Goal: Communication & Community: Answer question/provide support

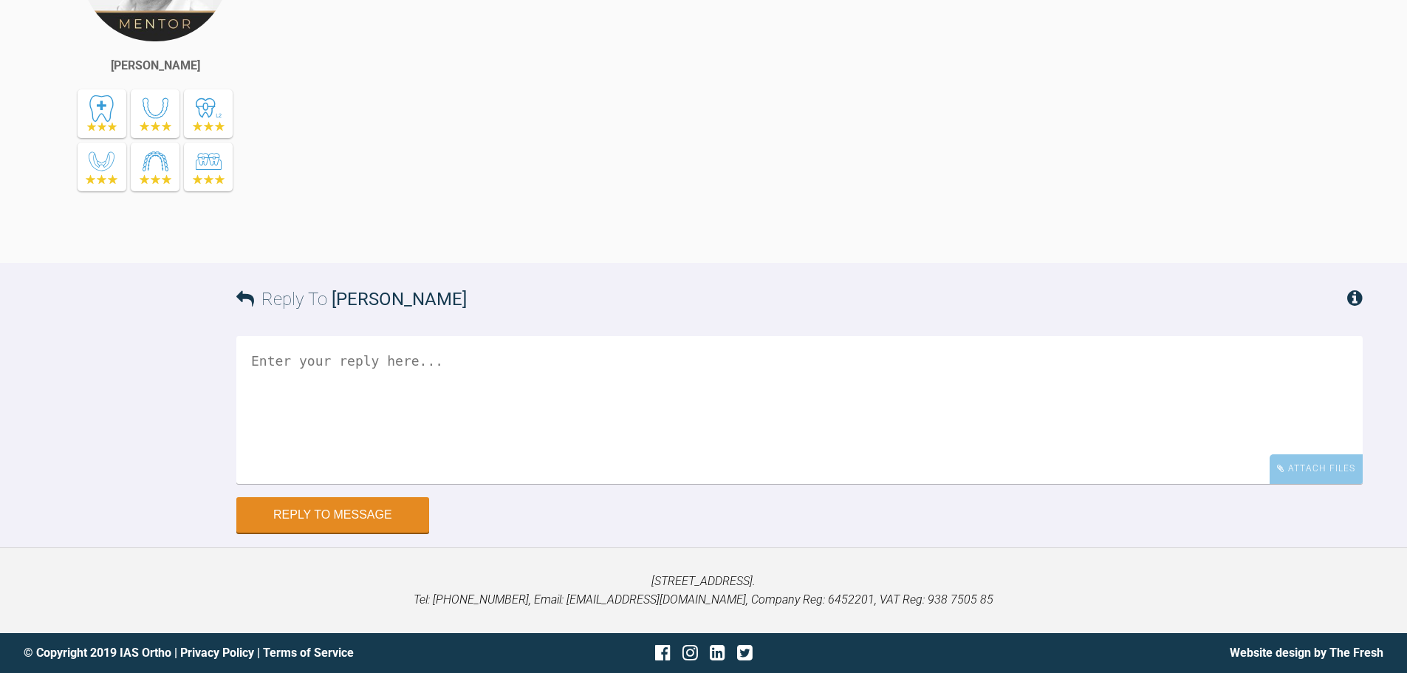
scroll to position [5890, 0]
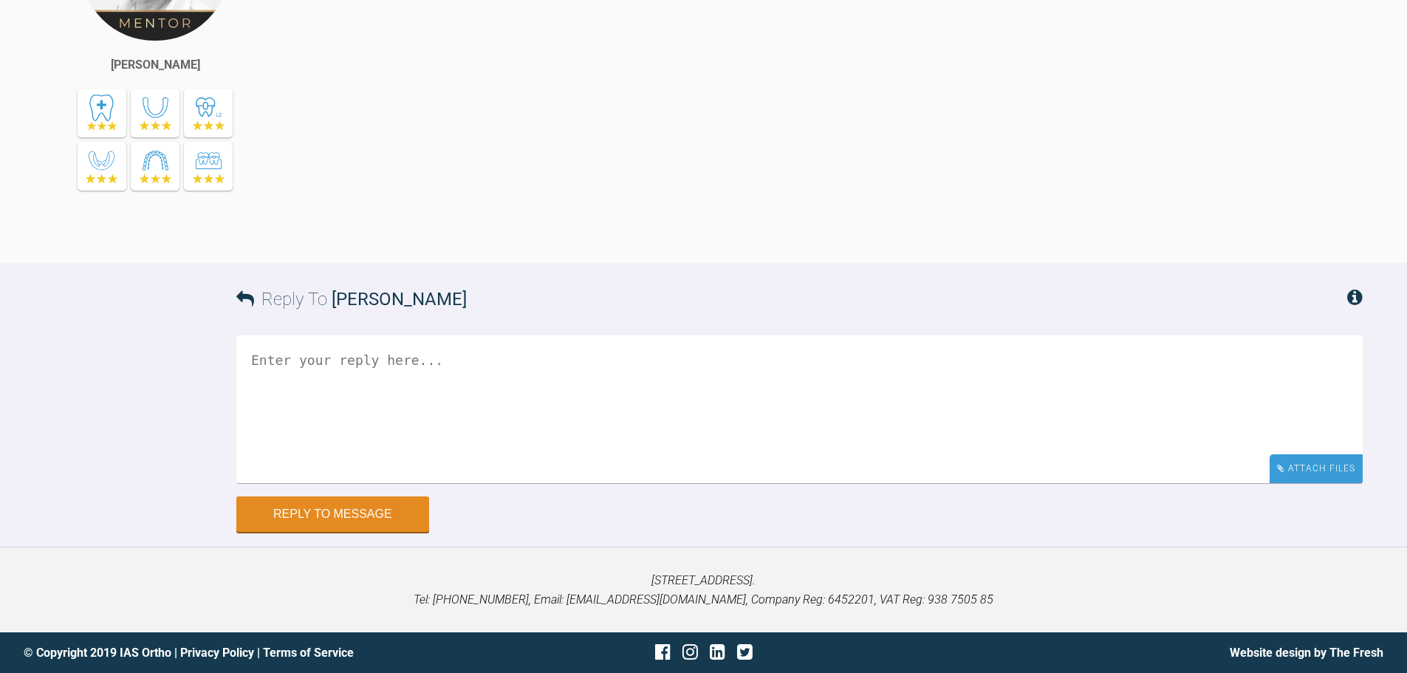
click at [1304, 483] on div "Attach Files" at bounding box center [1315, 468] width 93 height 29
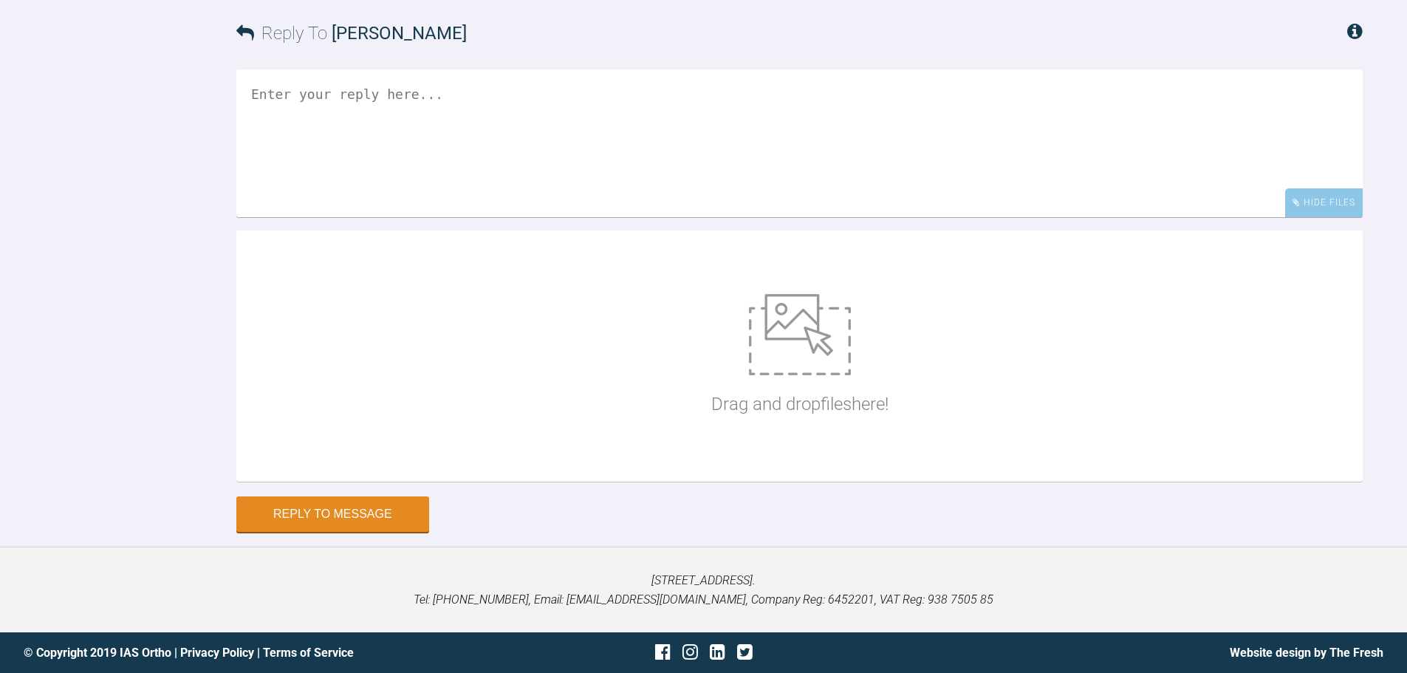
scroll to position [6252, 0]
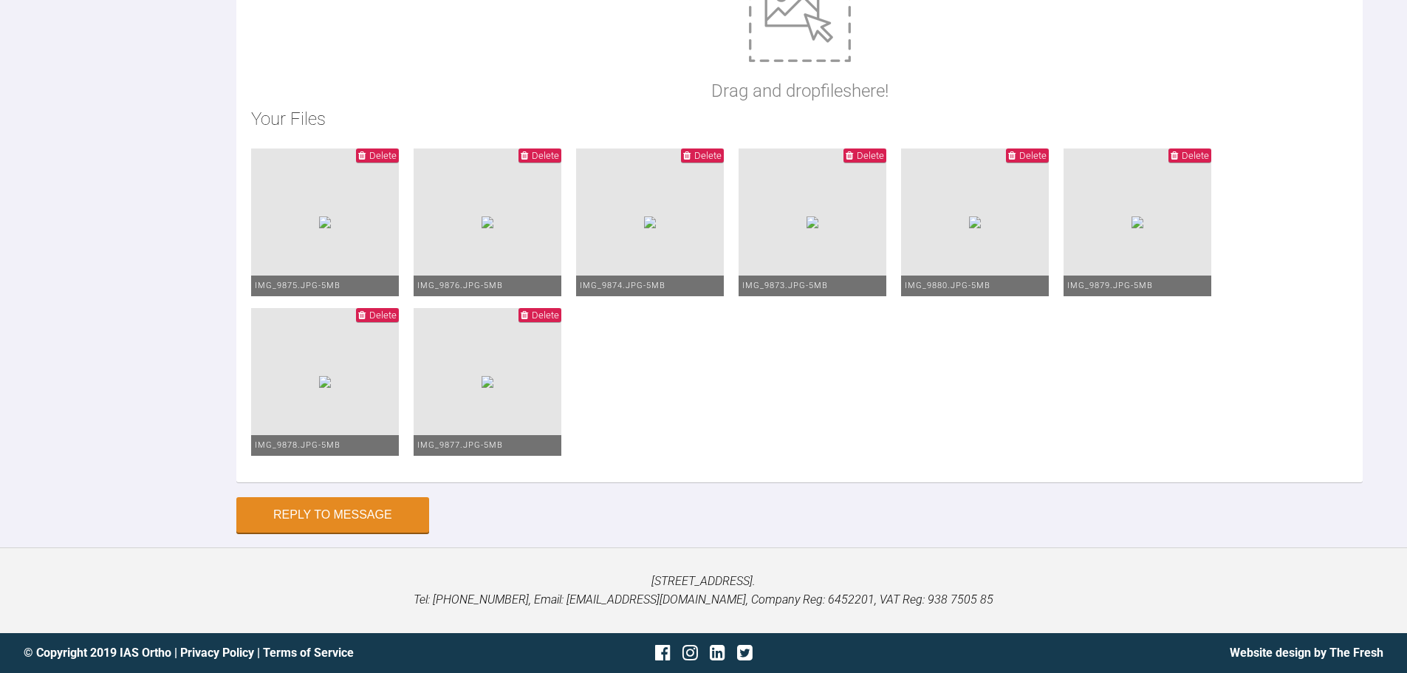
type textarea "Hi Ross, This is Levante today. We has a quicktie debond LR2 since last visit s…"
click at [381, 522] on button "Reply to Message" at bounding box center [332, 515] width 193 height 35
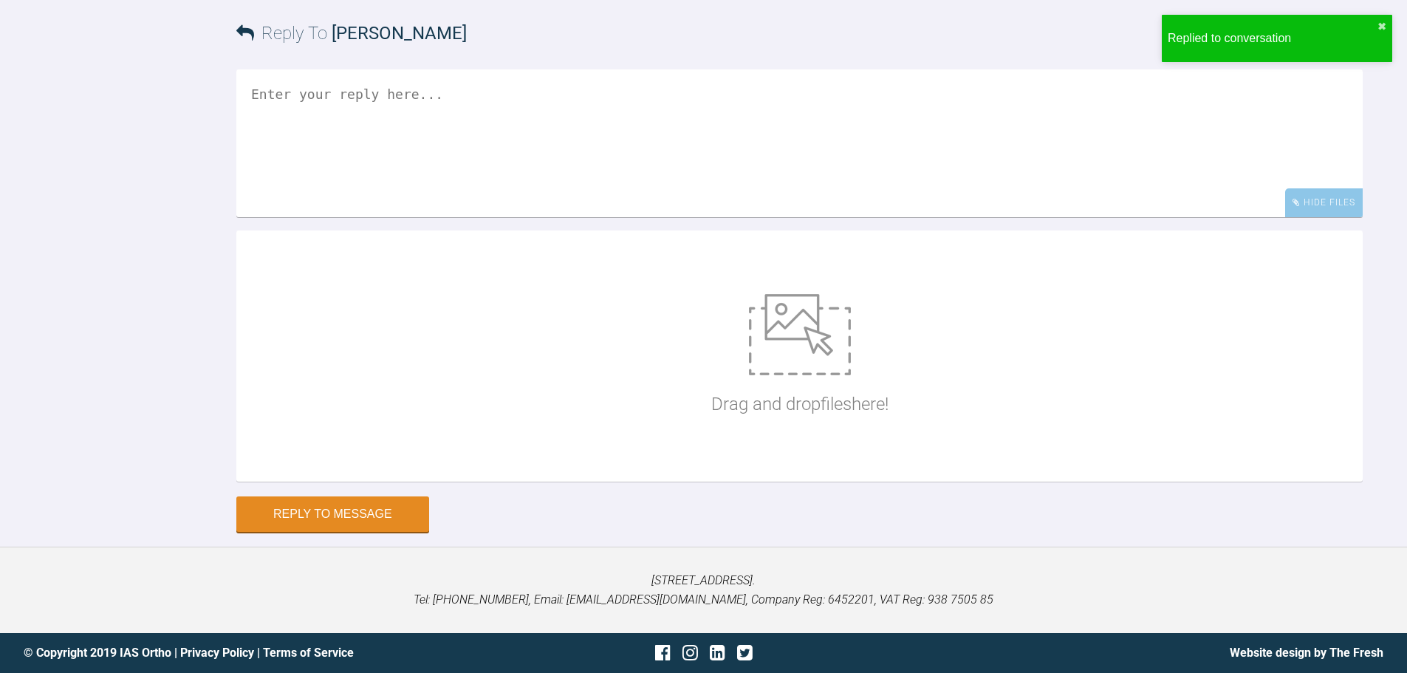
scroll to position [6479, 0]
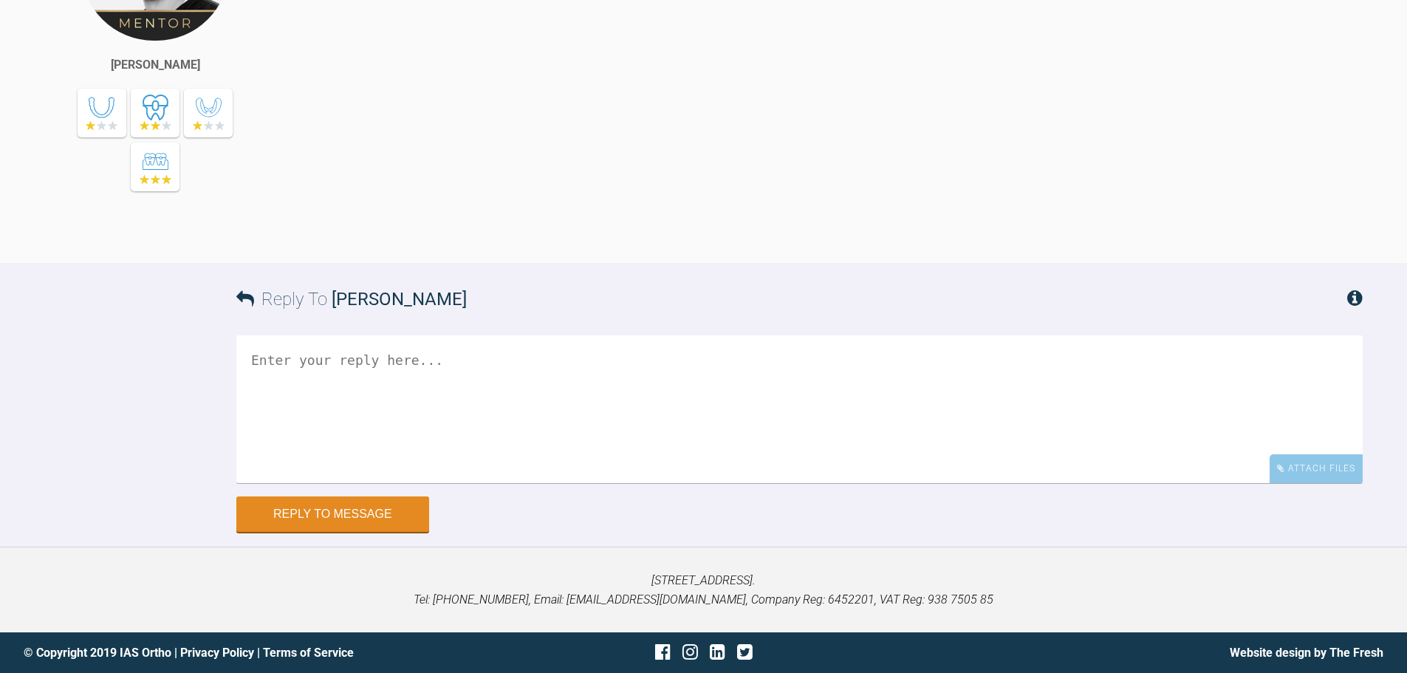
scroll to position [12335, 0]
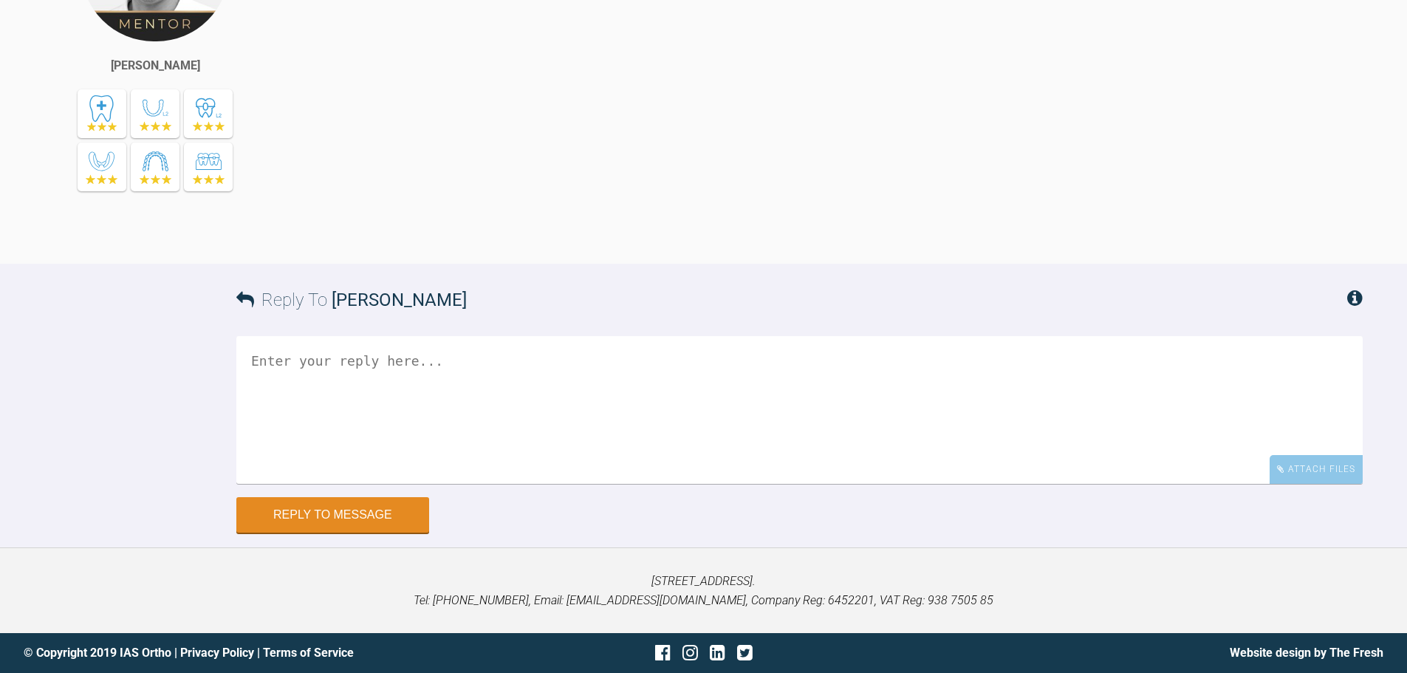
scroll to position [11994, 0]
